Goal: Register for event/course

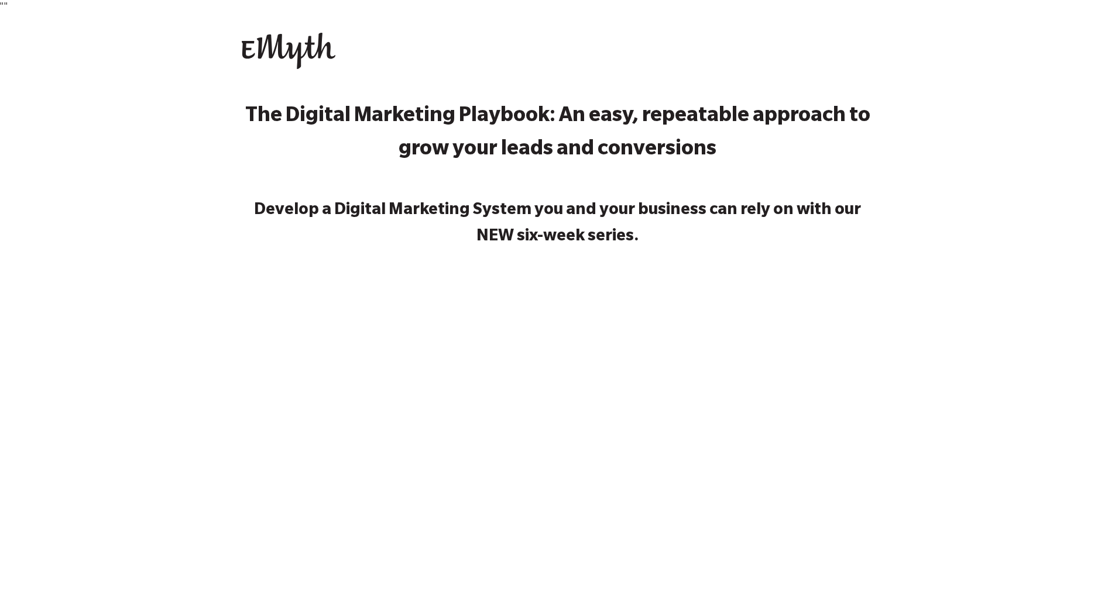
click at [540, 138] on p "The Digital Marketing Playbook: An easy, repeatable approach to grow your leads…" at bounding box center [558, 134] width 632 height 67
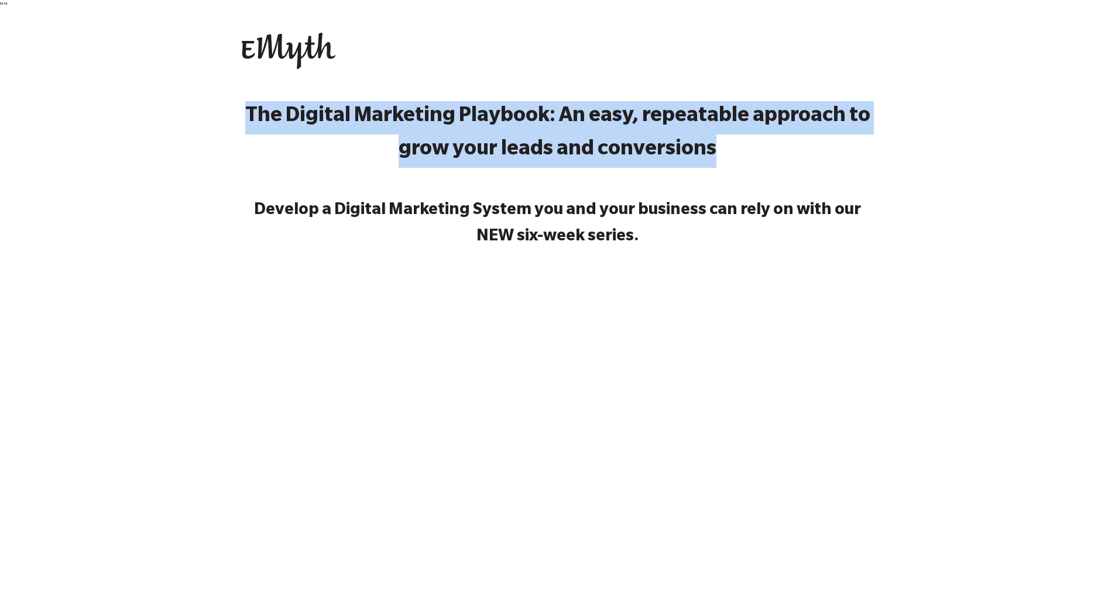
click at [540, 138] on p "The Digital Marketing Playbook: An easy, repeatable approach to grow your leads…" at bounding box center [558, 134] width 632 height 67
click at [550, 119] on strong "The Digital Marketing Playbook: An easy, repeatable approach to grow your leads…" at bounding box center [557, 135] width 625 height 56
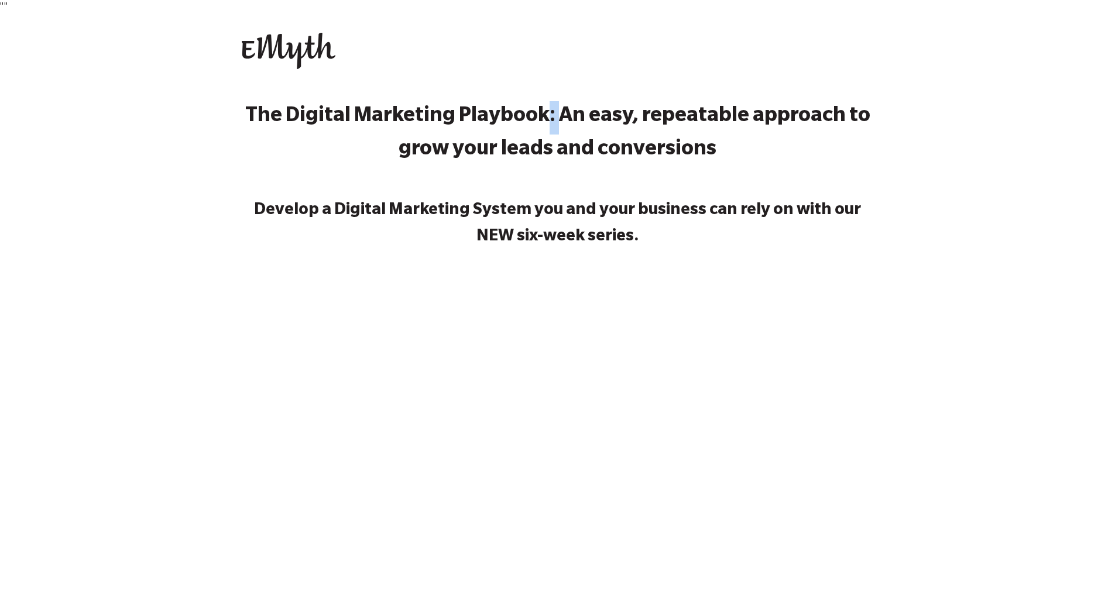
click at [550, 119] on strong "The Digital Marketing Playbook: An easy, repeatable approach to grow your leads…" at bounding box center [557, 135] width 625 height 56
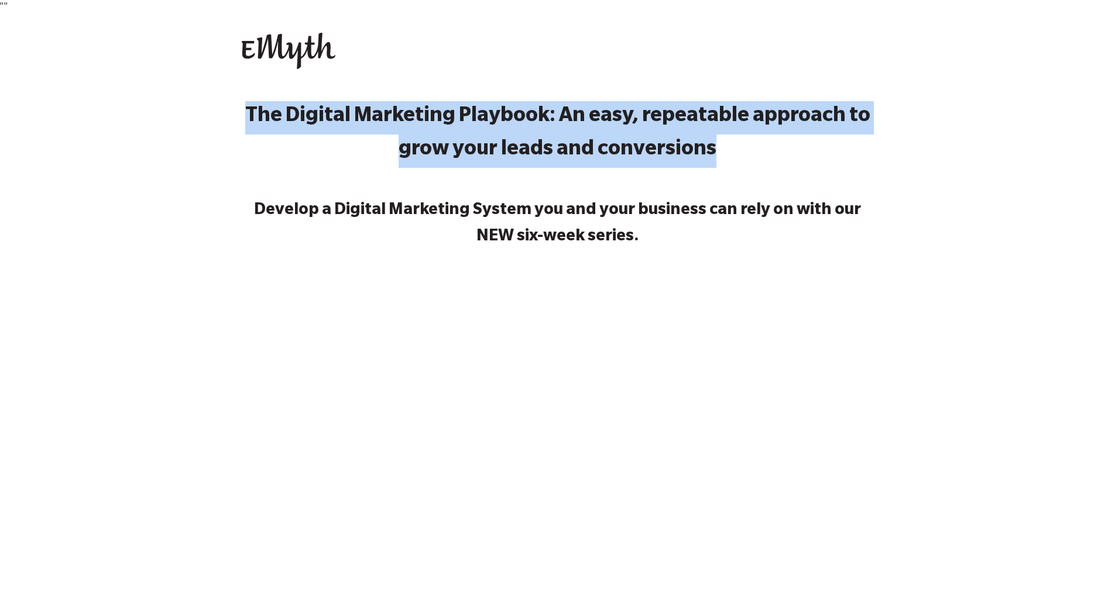
click at [550, 119] on strong "The Digital Marketing Playbook: An easy, repeatable approach to grow your leads…" at bounding box center [557, 135] width 625 height 56
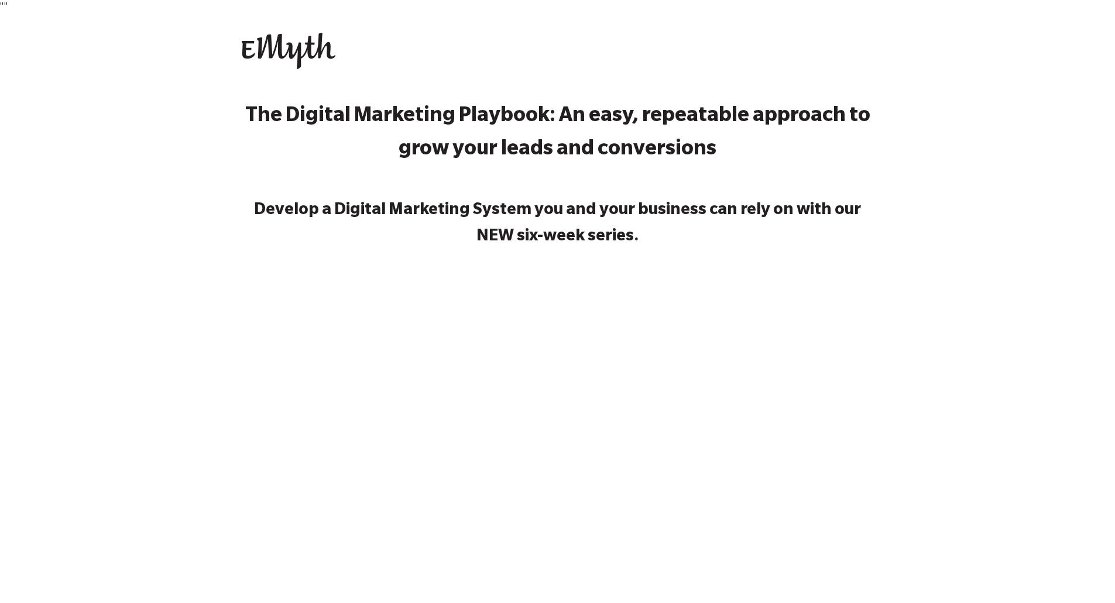
click at [554, 215] on strong "Develop a Digital Marketing System you and your business can rely on with our N…" at bounding box center [557, 225] width 607 height 44
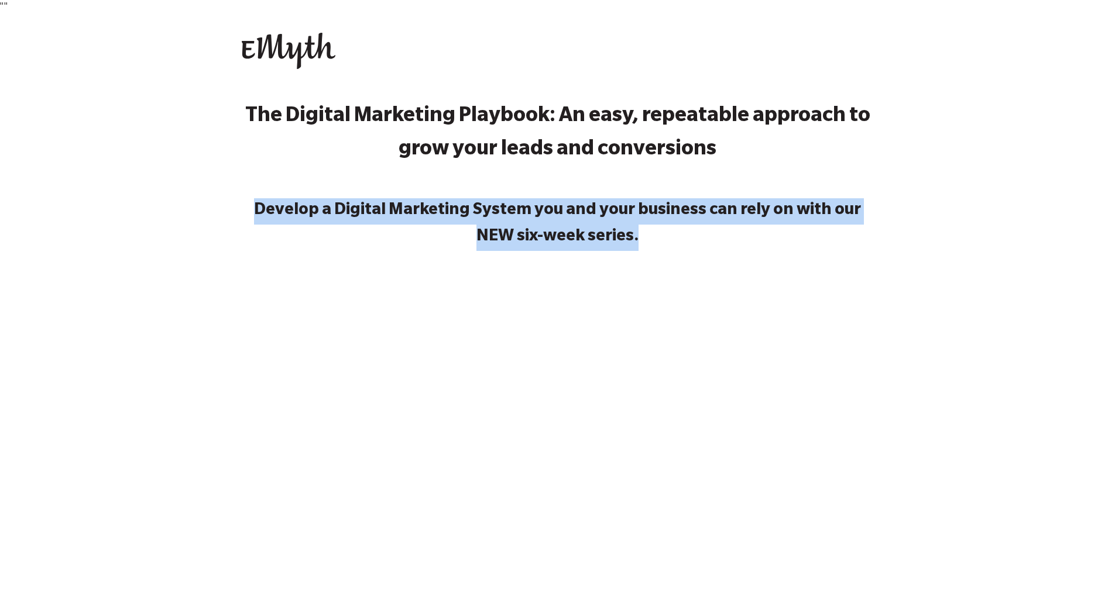
click at [554, 215] on strong "Develop a Digital Marketing System you and your business can rely on with our N…" at bounding box center [557, 225] width 607 height 44
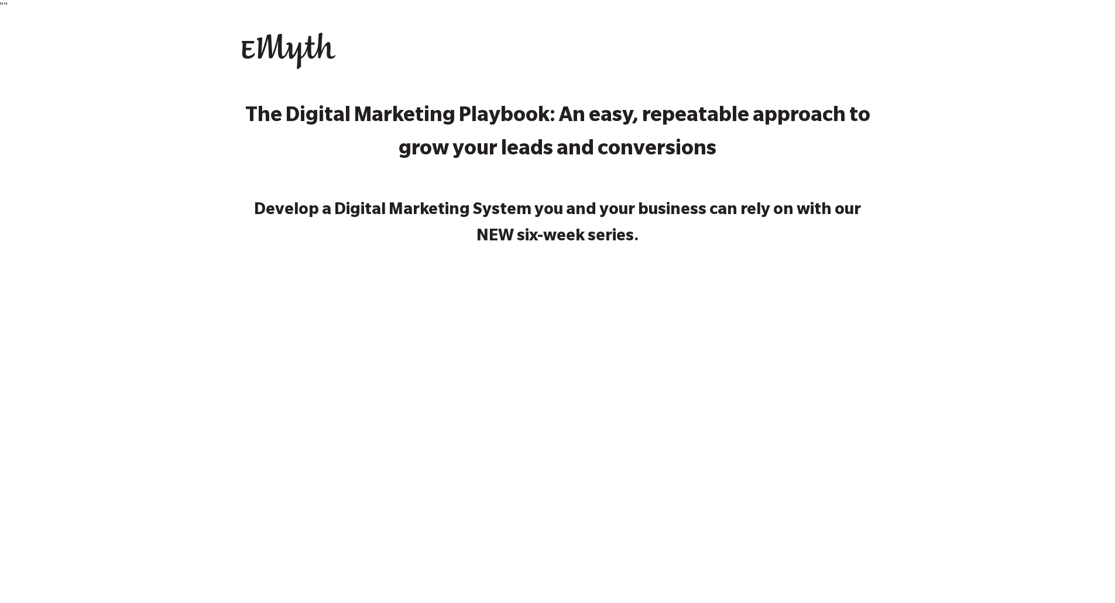
click at [557, 149] on strong "The Digital Marketing Playbook: An easy, repeatable approach to grow your leads…" at bounding box center [557, 135] width 625 height 56
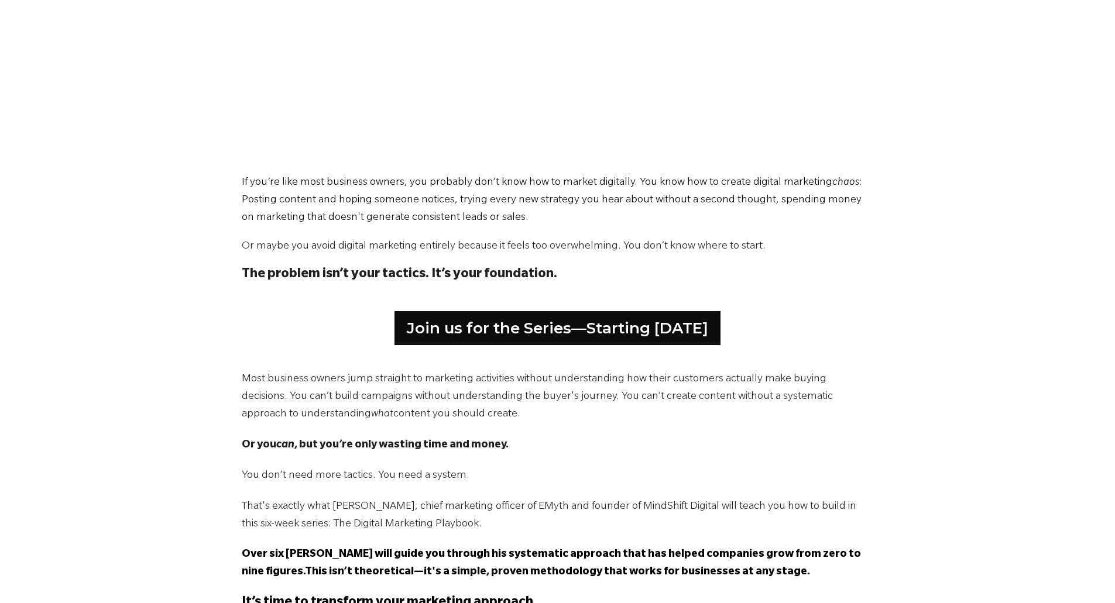
scroll to position [410, 0]
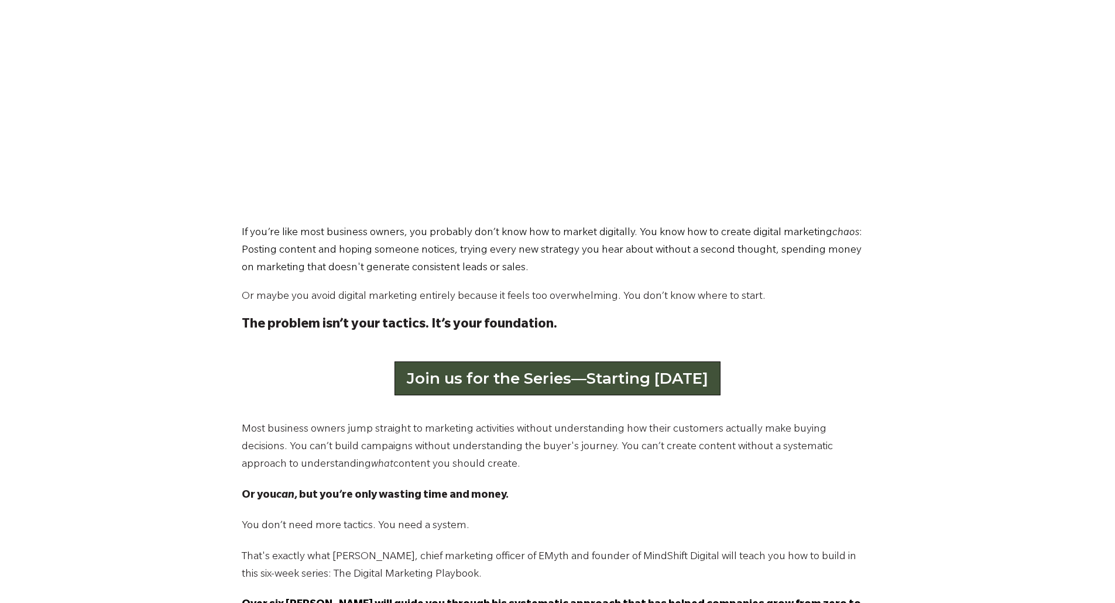
click at [495, 379] on link "Join us for the Series—Starting [DATE]" at bounding box center [557, 379] width 326 height 34
